Goal: Use online tool/utility: Utilize a website feature to perform a specific function

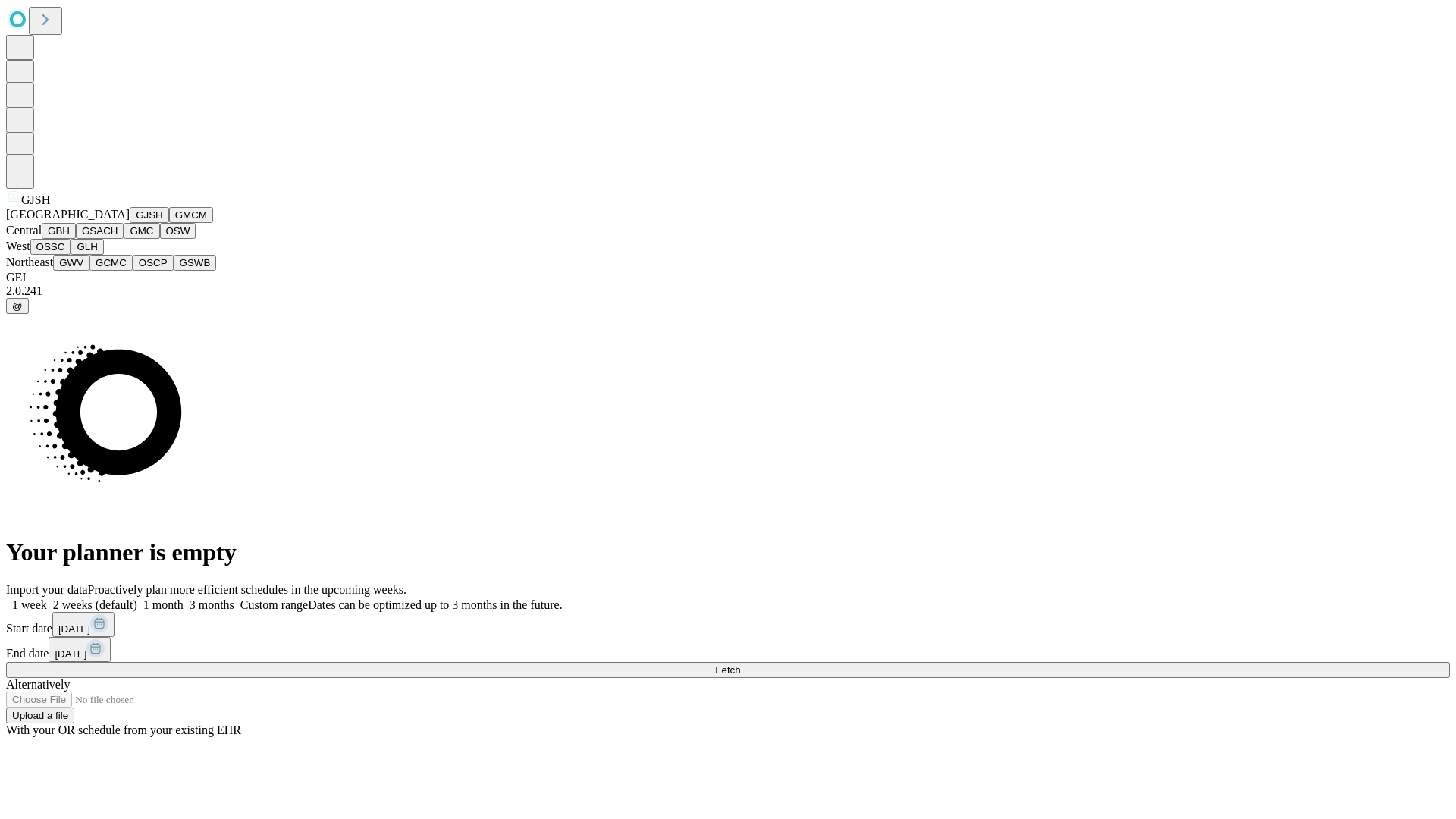
click at [130, 223] on button "GJSH" at bounding box center [149, 215] width 39 height 16
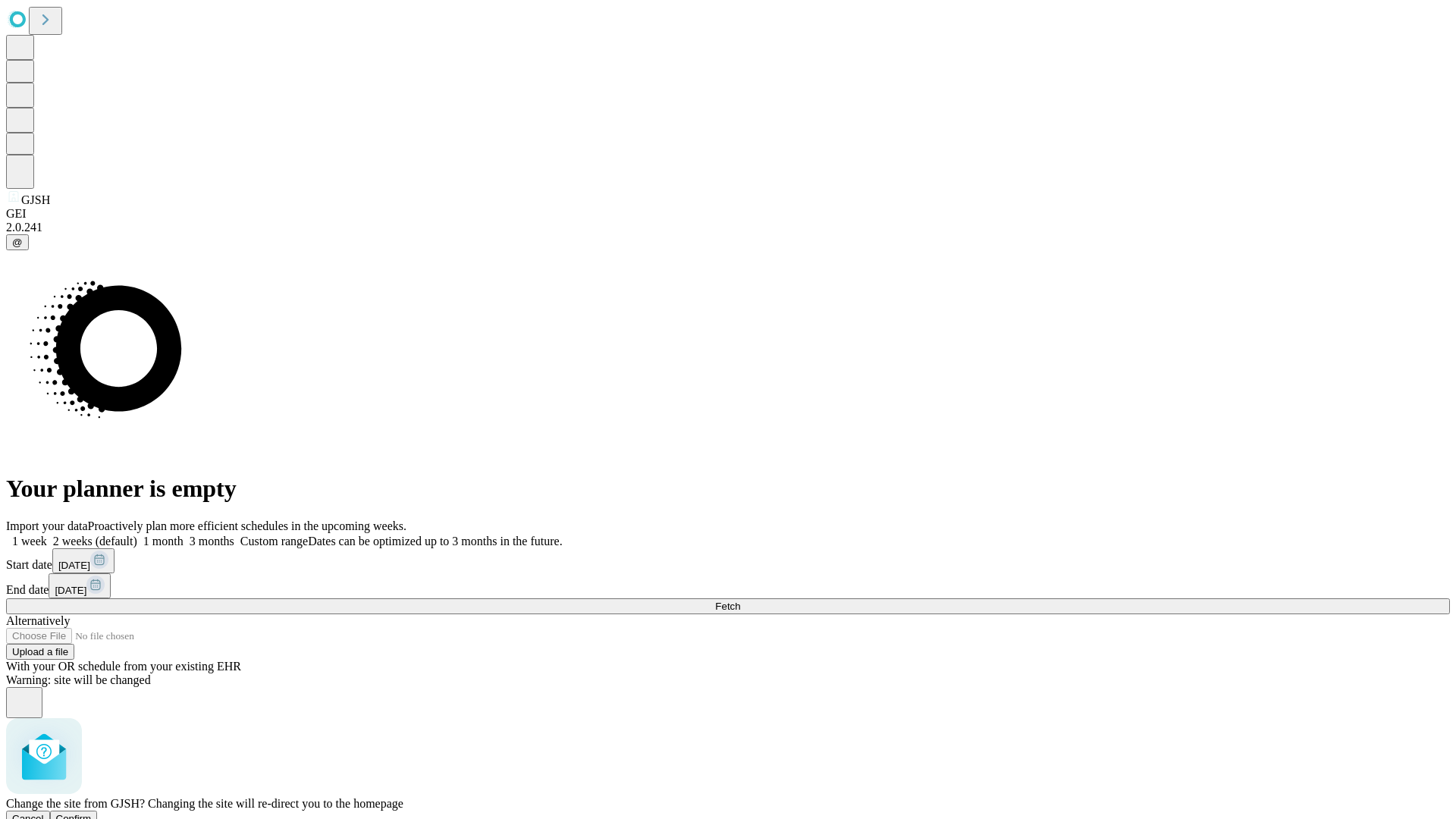
click at [92, 814] on span "Confirm" at bounding box center [73, 819] width 36 height 11
click at [183, 535] on label "1 month" at bounding box center [160, 541] width 47 height 13
click at [740, 601] on span "Fetch" at bounding box center [728, 606] width 25 height 11
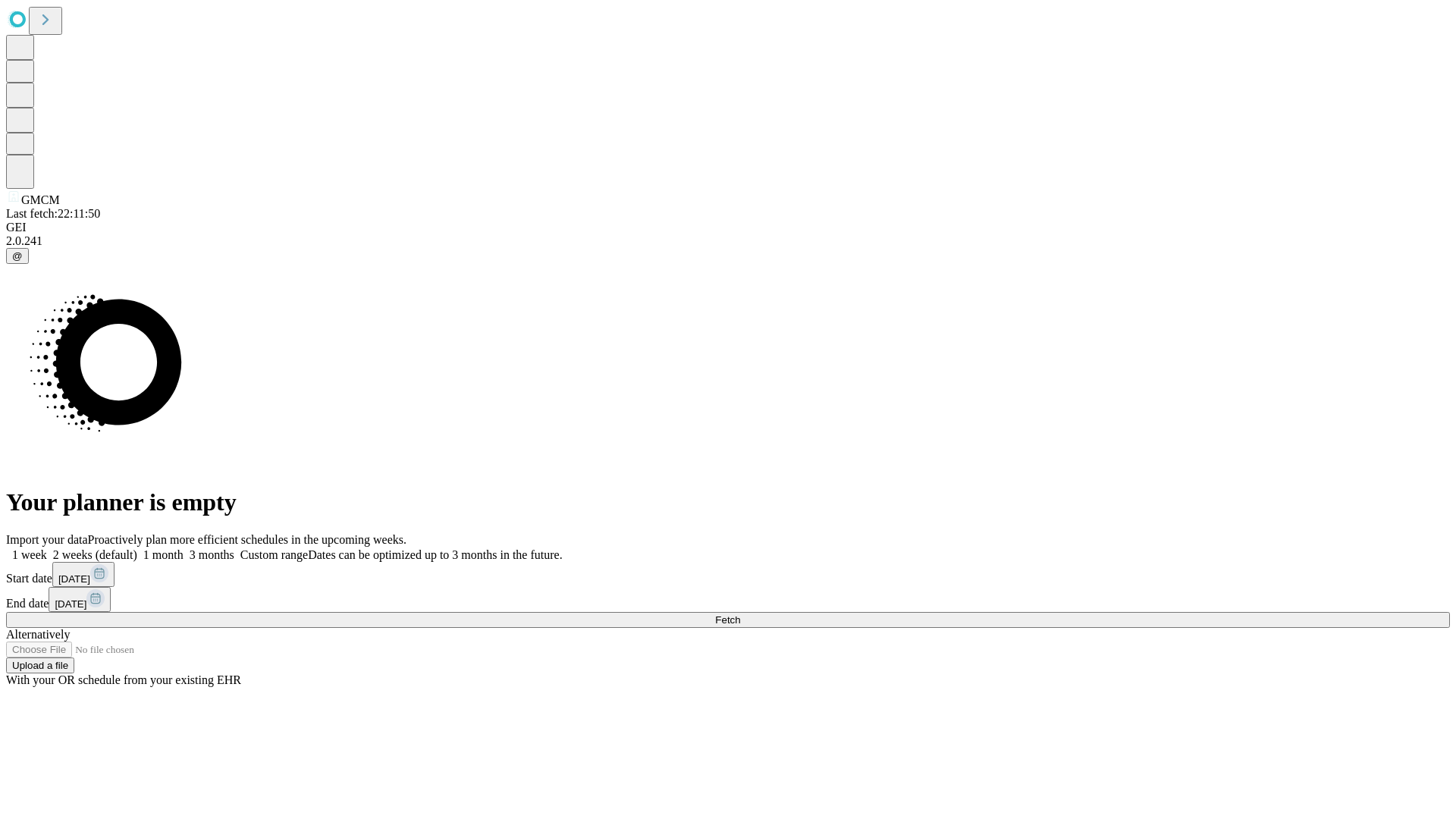
click at [183, 549] on label "1 month" at bounding box center [160, 555] width 47 height 13
click at [740, 614] on span "Fetch" at bounding box center [728, 620] width 25 height 11
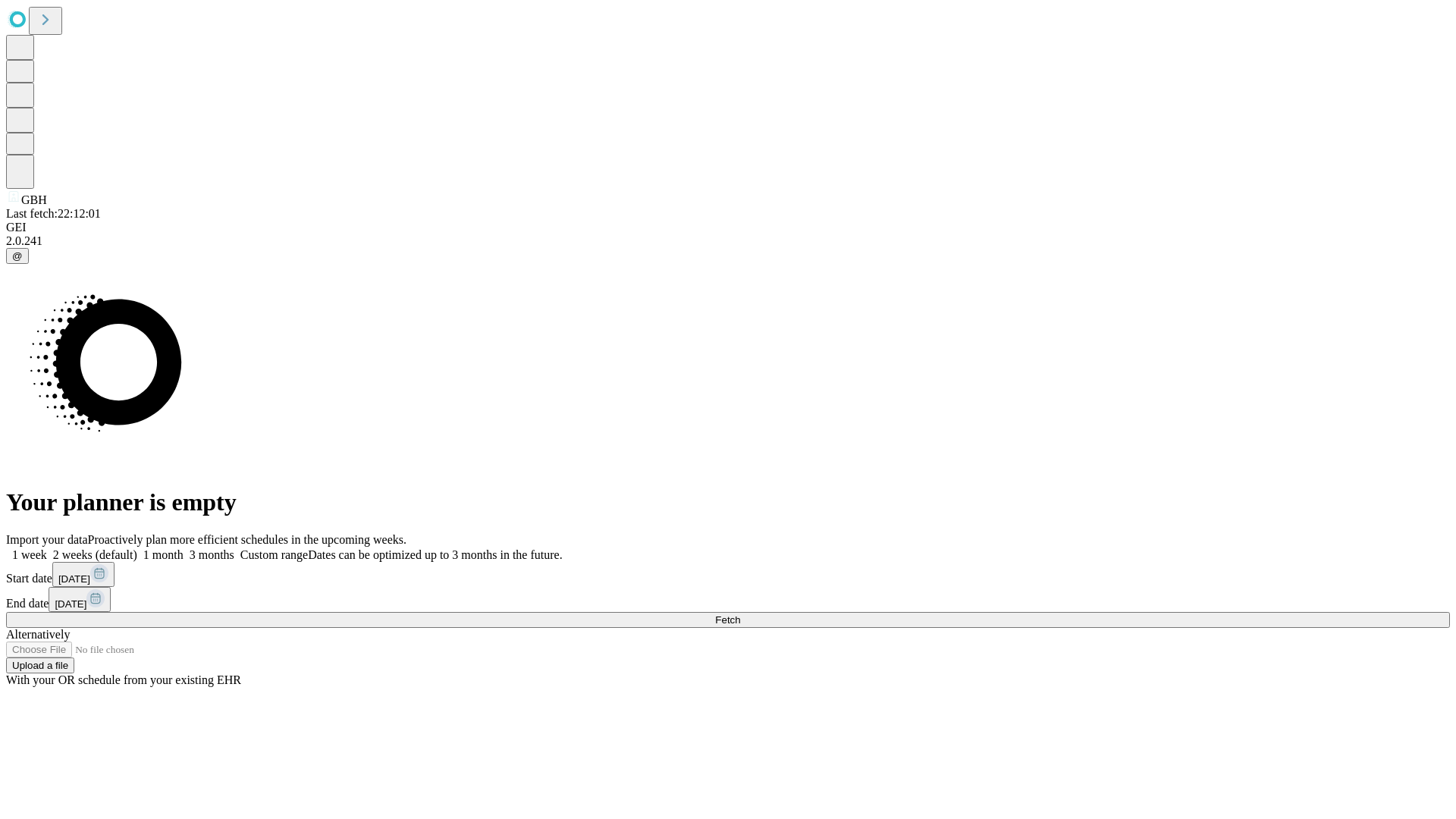
click at [183, 549] on label "1 month" at bounding box center [160, 555] width 47 height 13
click at [740, 614] on span "Fetch" at bounding box center [728, 620] width 25 height 11
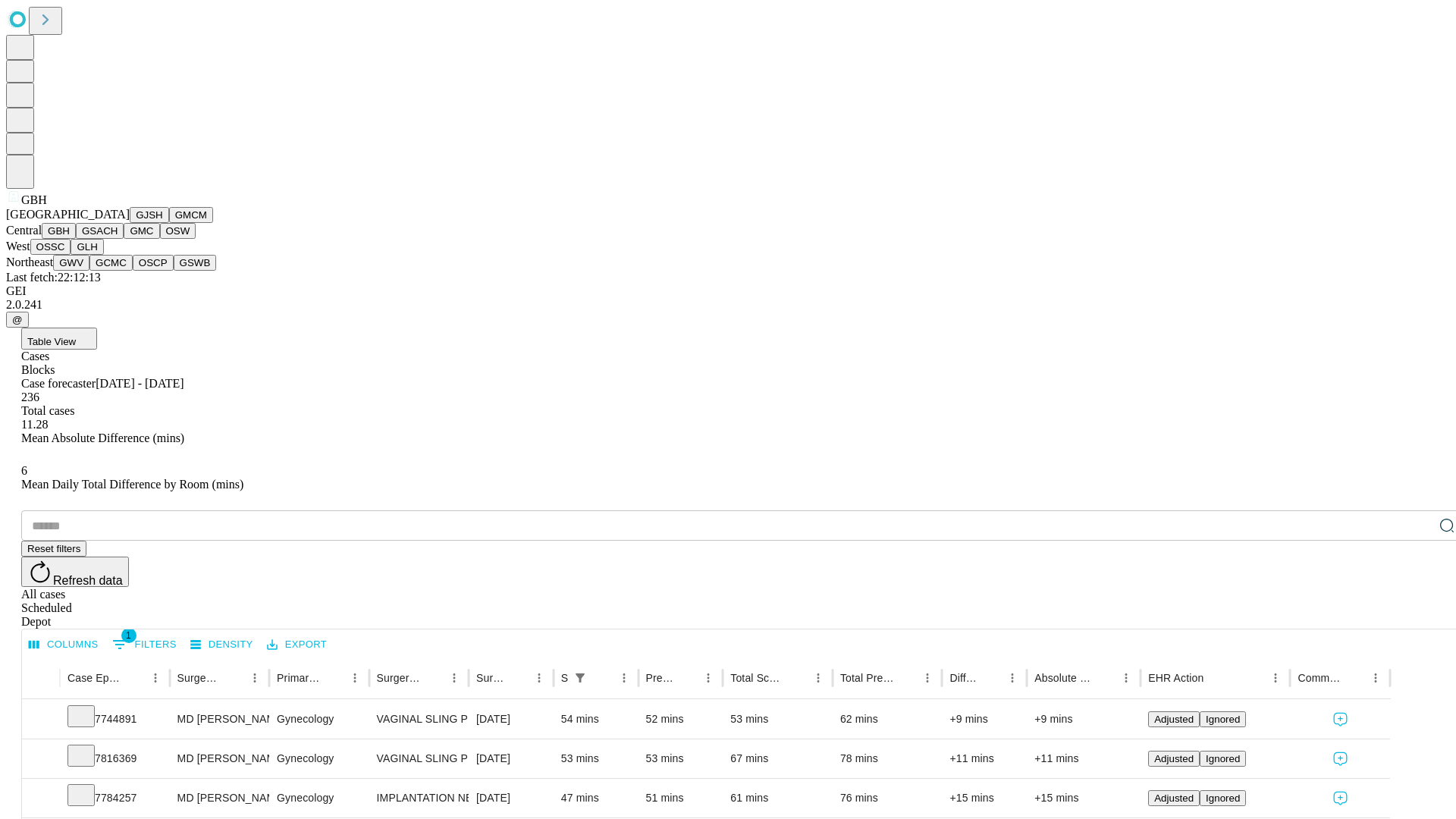
click at [118, 239] on button "GSACH" at bounding box center [100, 230] width 47 height 16
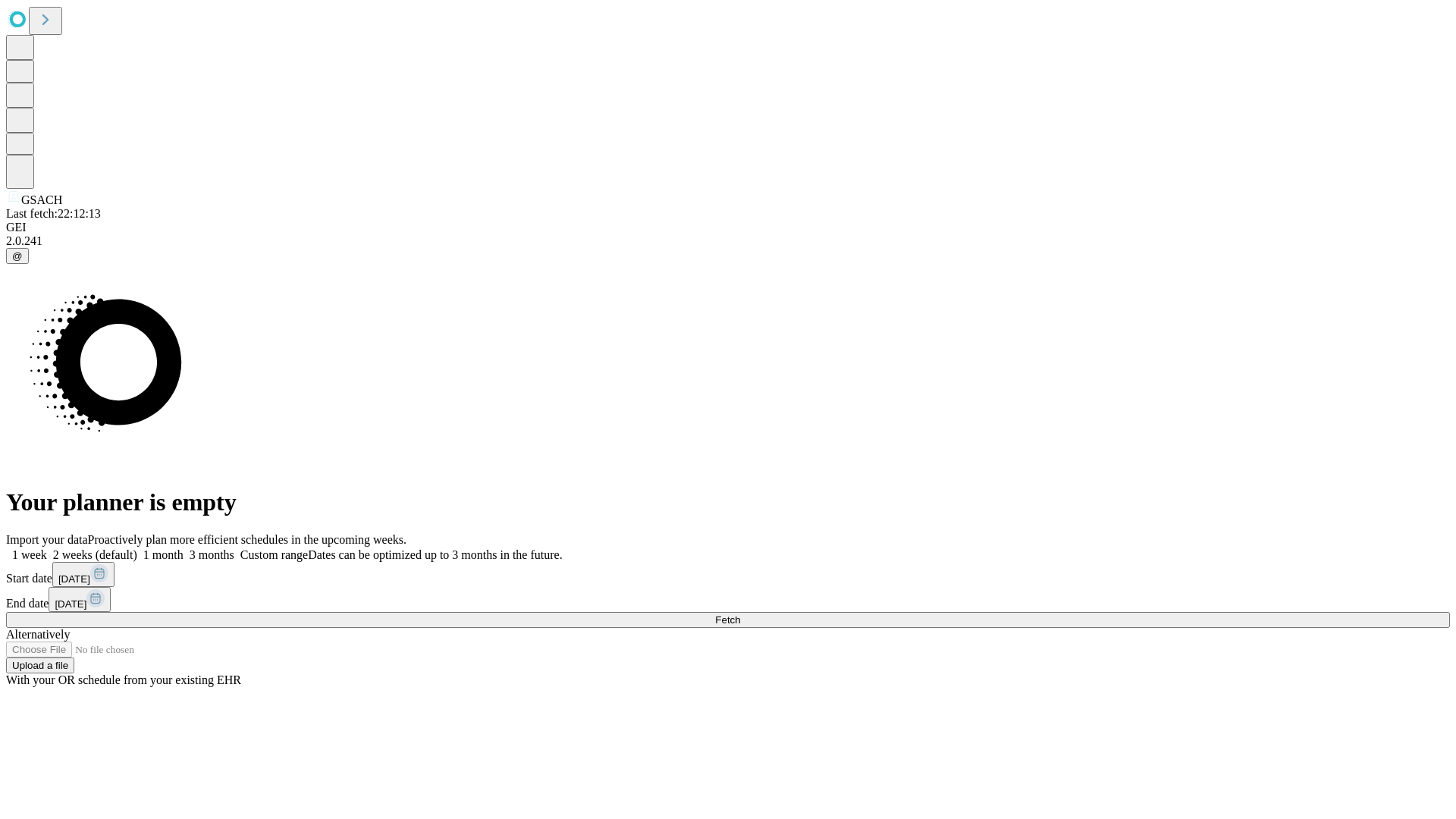
click at [183, 549] on label "1 month" at bounding box center [160, 555] width 47 height 13
click at [740, 614] on span "Fetch" at bounding box center [728, 620] width 25 height 11
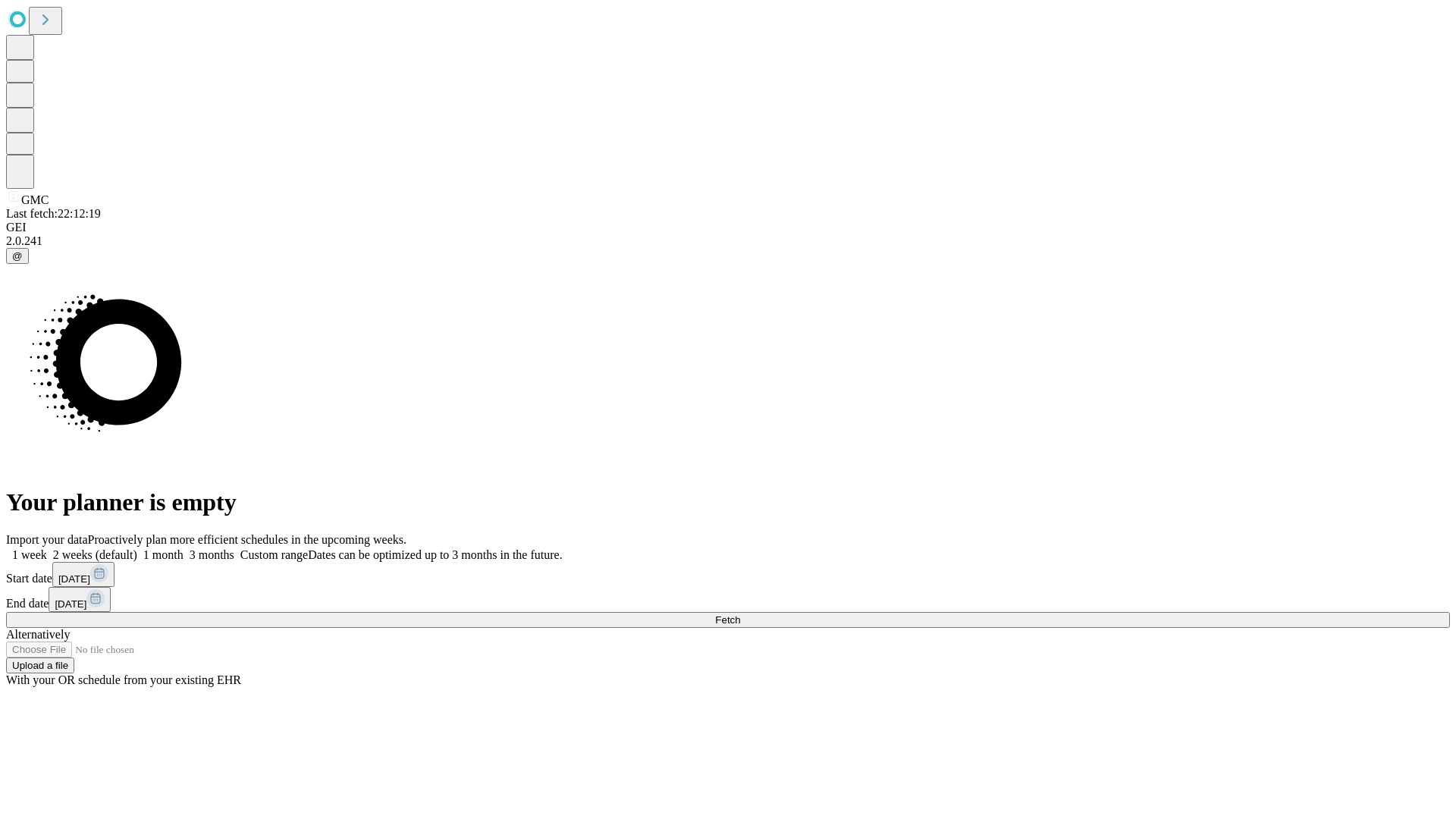
click at [740, 614] on span "Fetch" at bounding box center [728, 620] width 25 height 11
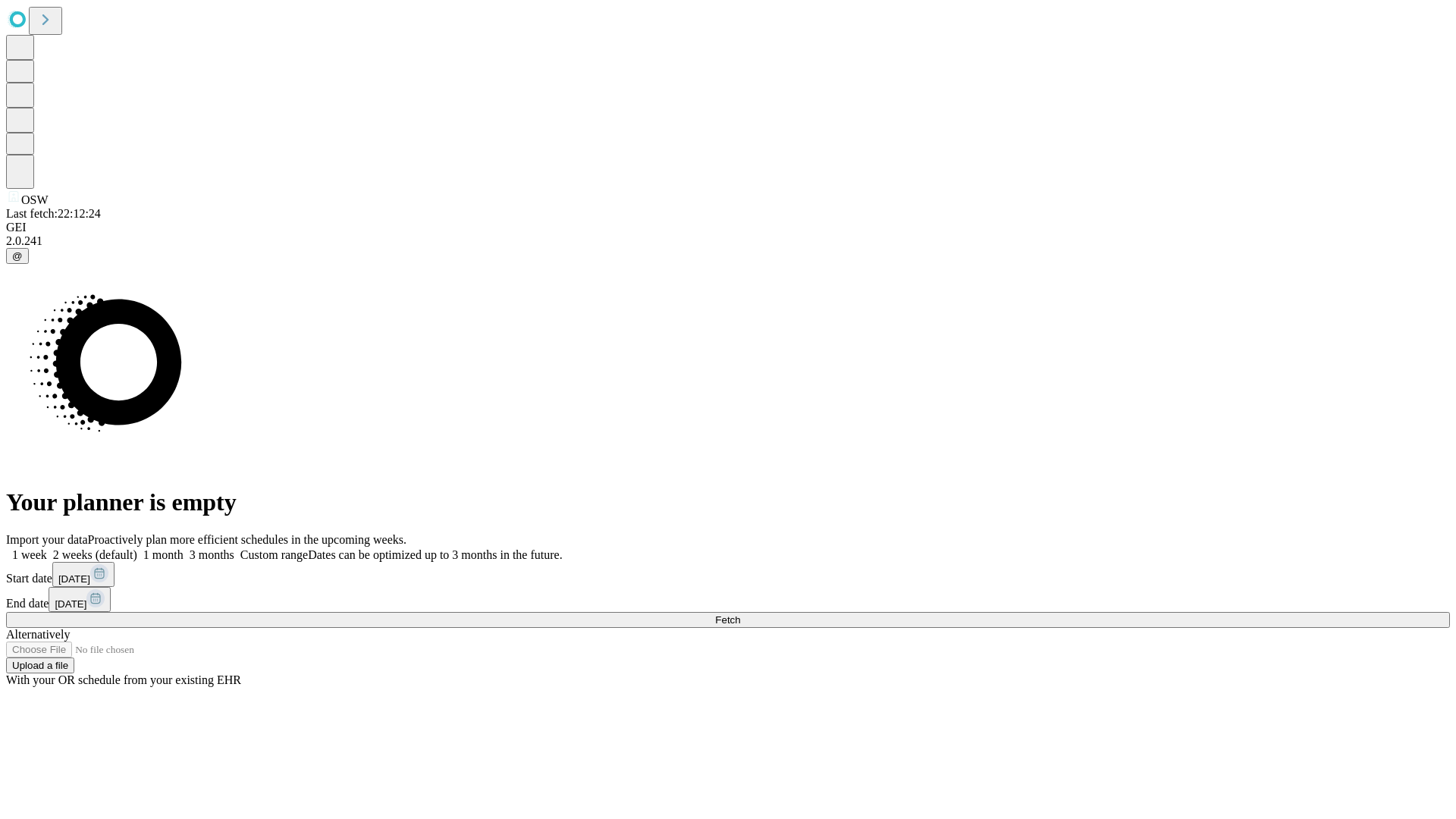
click at [183, 549] on label "1 month" at bounding box center [160, 555] width 47 height 13
click at [740, 614] on span "Fetch" at bounding box center [728, 620] width 25 height 11
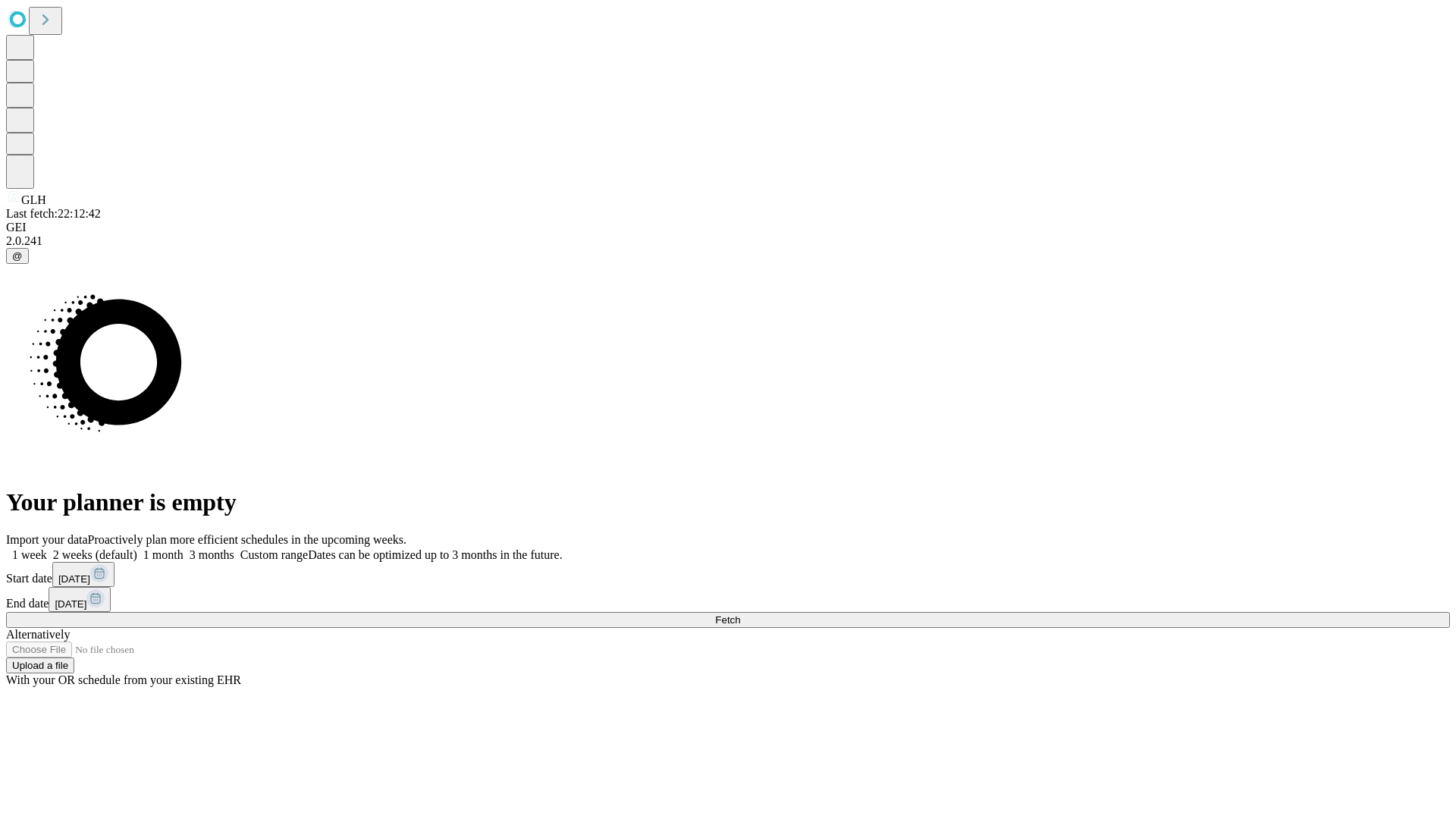
click at [740, 614] on span "Fetch" at bounding box center [728, 620] width 25 height 11
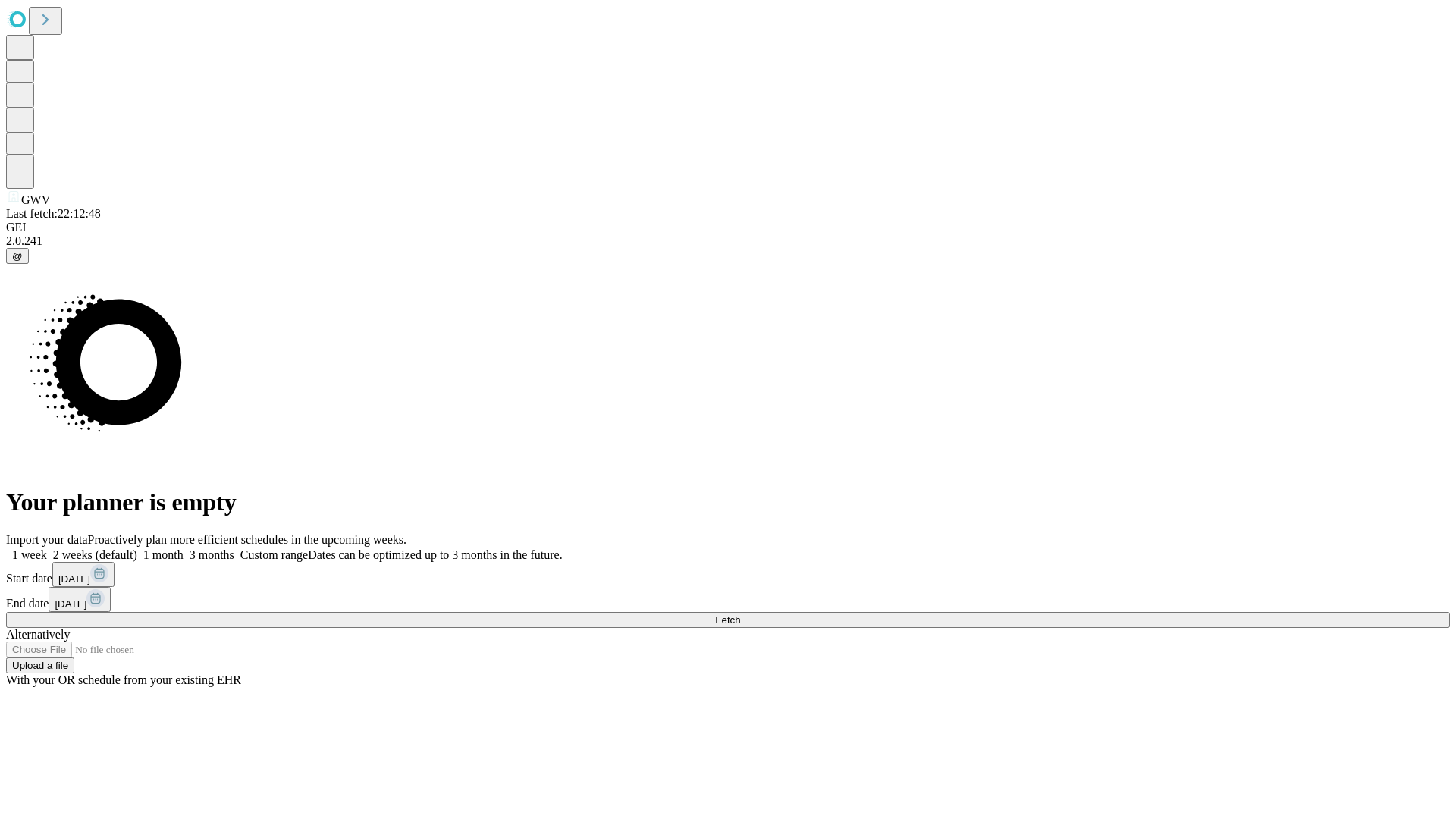
click at [183, 549] on label "1 month" at bounding box center [160, 555] width 47 height 13
click at [740, 614] on span "Fetch" at bounding box center [728, 620] width 25 height 11
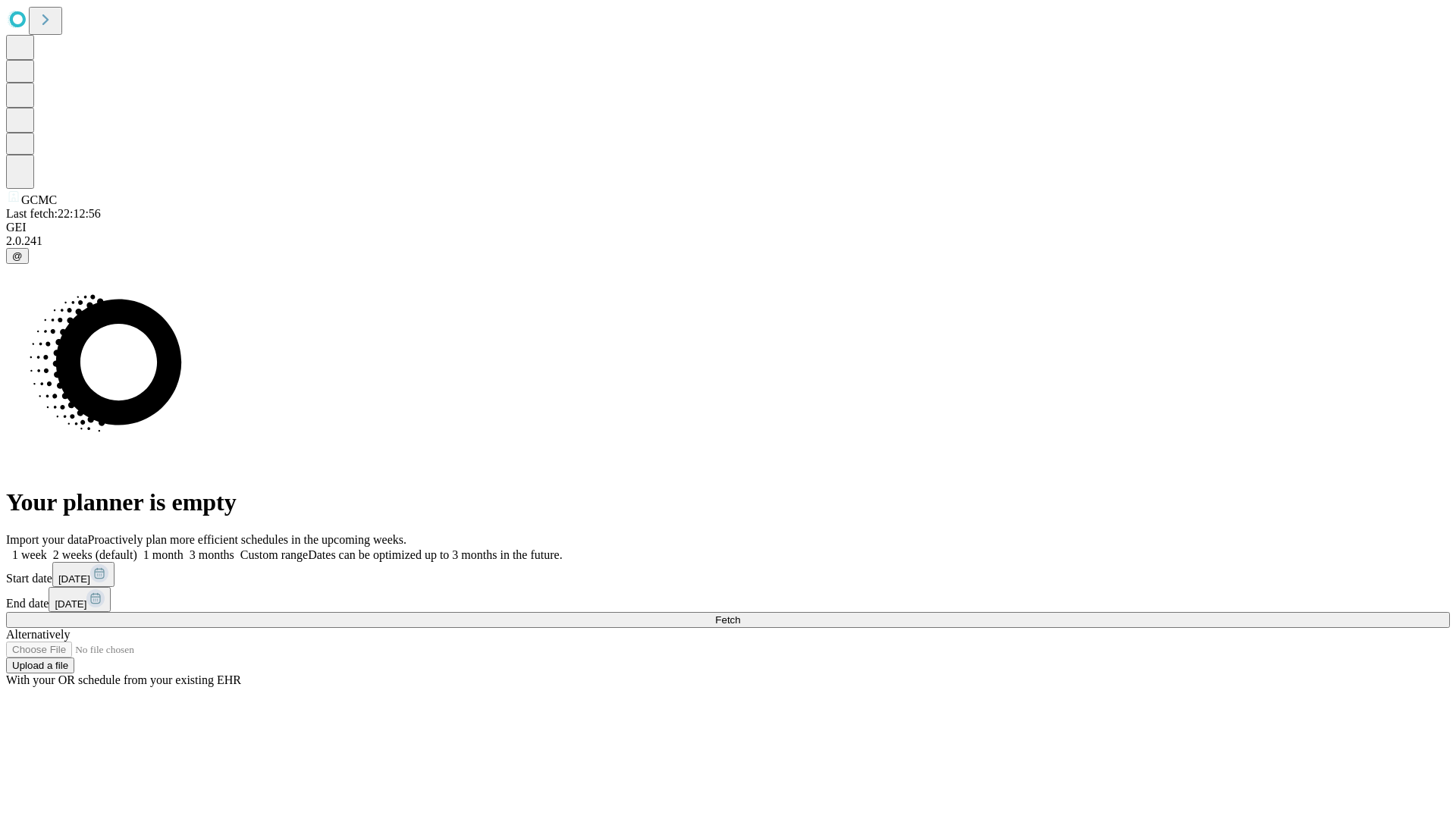
click at [183, 549] on label "1 month" at bounding box center [160, 555] width 47 height 13
click at [740, 614] on span "Fetch" at bounding box center [728, 620] width 25 height 11
